Goal: Find contact information: Find contact information

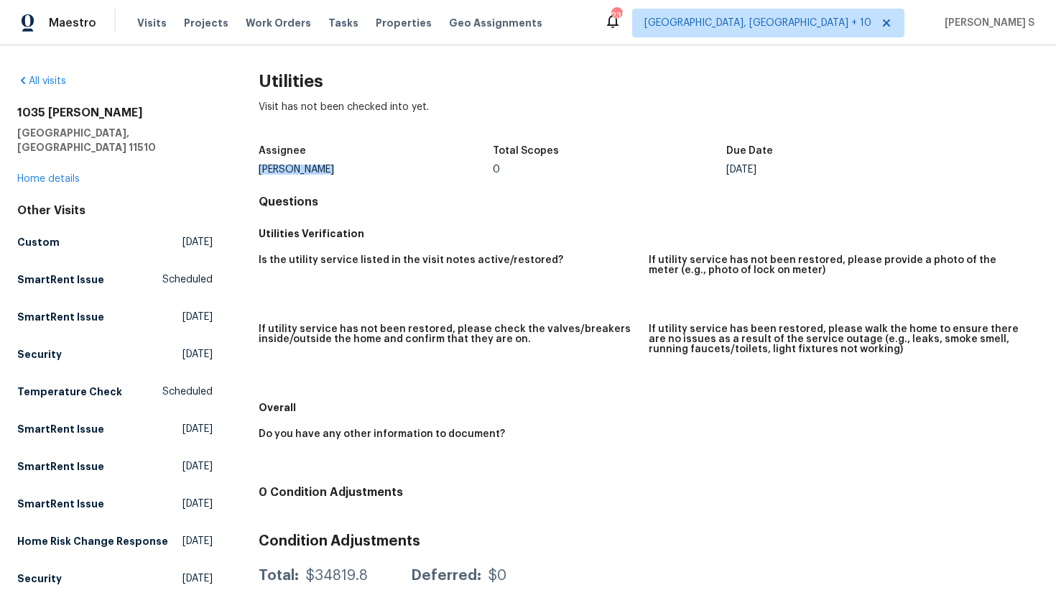
drag, startPoint x: 329, startPoint y: 172, endPoint x: 256, endPoint y: 167, distance: 72.8
click at [256, 167] on div "All visits [STREET_ADDRESS][PERSON_NAME] Home details Other Visits Custom [DATE…" at bounding box center [527, 581] width 1021 height 1014
copy div "[PERSON_NAME]"
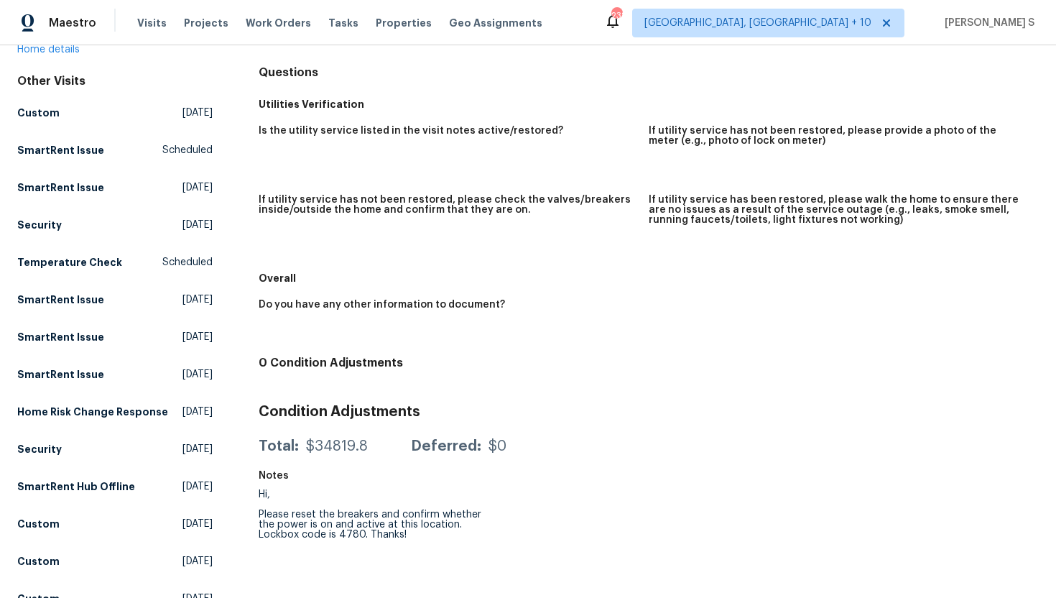
scroll to position [285, 0]
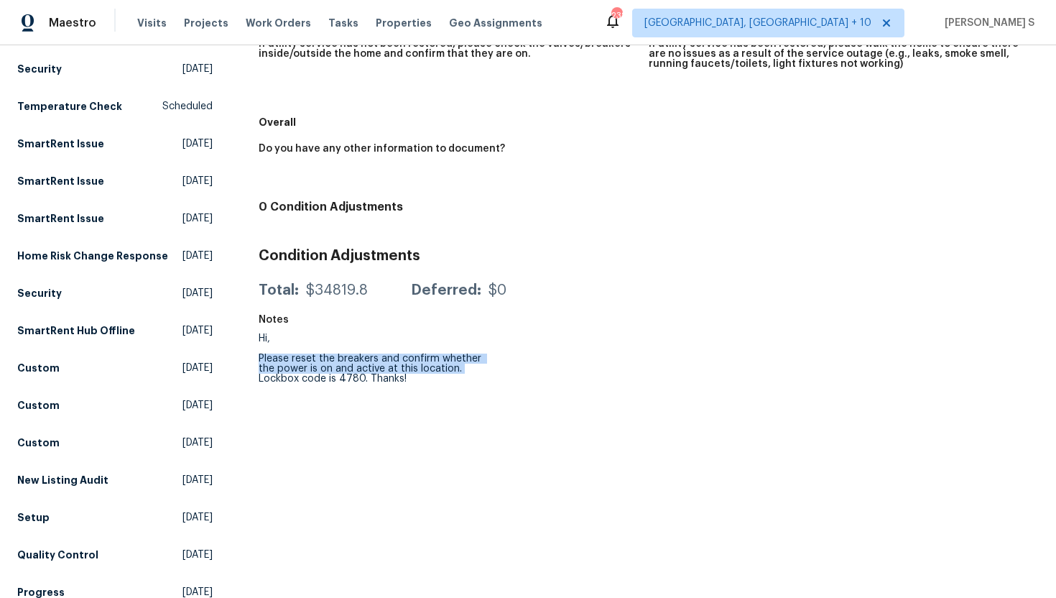
drag, startPoint x: 261, startPoint y: 358, endPoint x: 464, endPoint y: 370, distance: 203.6
click at [463, 371] on div "Hi, Please reset the breakers and confirm whether the power is on and active at…" at bounding box center [376, 358] width 234 height 50
click at [456, 378] on div "Hi, Please reset the breakers and confirm whether the power is on and active at…" at bounding box center [376, 358] width 234 height 50
drag, startPoint x: 367, startPoint y: 378, endPoint x: 250, endPoint y: 361, distance: 118.3
click at [250, 361] on div "All visits [STREET_ADDRESS][PERSON_NAME] Home details Other Visits Custom [DATE…" at bounding box center [527, 296] width 1021 height 1014
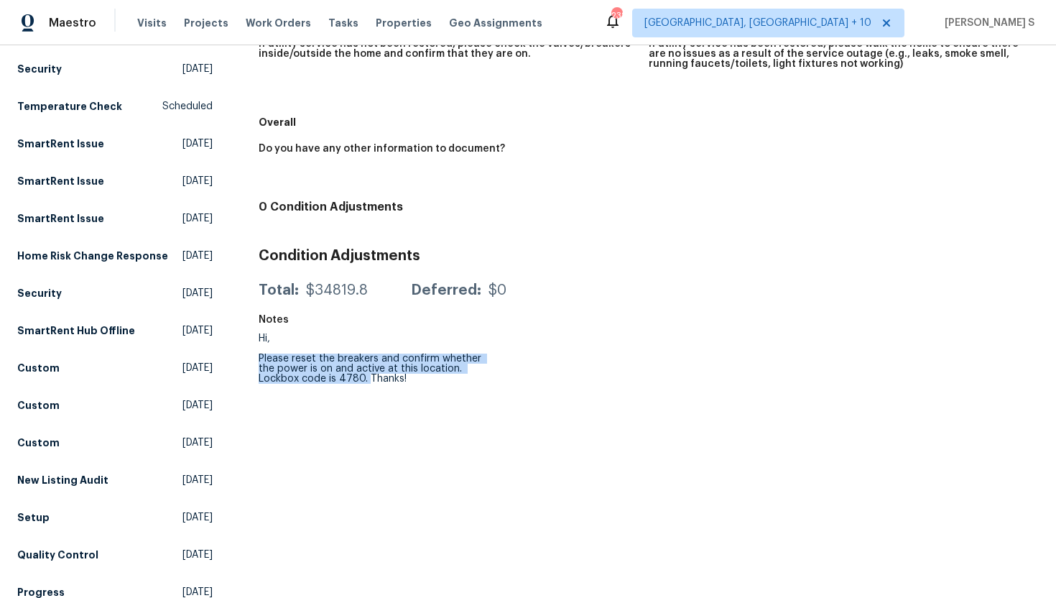
copy div "Please reset the breakers and confirm whether the power is on and active at thi…"
click at [340, 367] on div "Hi, Please reset the breakers and confirm whether the power is on and active at…" at bounding box center [376, 358] width 234 height 50
drag, startPoint x: 259, startPoint y: 358, endPoint x: 423, endPoint y: 386, distance: 166.0
click at [422, 386] on div "Utilities Visit has not been checked into yet. Assignee [PERSON_NAME] Total Sco…" at bounding box center [649, 296] width 780 height 1014
copy div "Please reset the breakers and confirm whether the power is on and active at thi…"
